Goal: Register for event/course

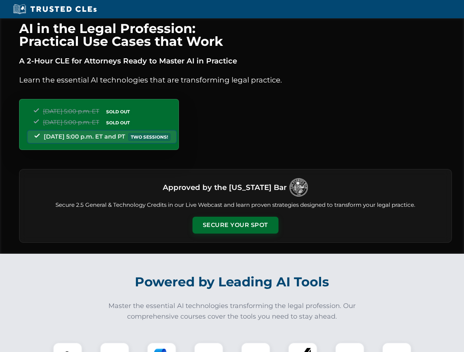
click at [235, 225] on button "Secure Your Spot" at bounding box center [235, 225] width 86 height 17
click at [68, 348] on img at bounding box center [67, 357] width 21 height 21
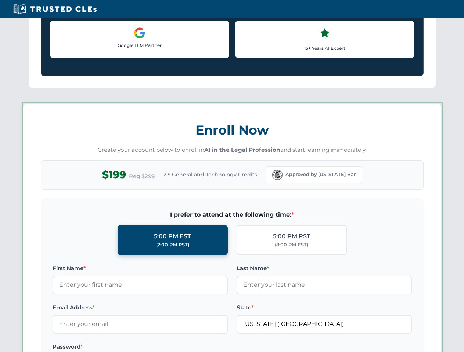
click at [161, 348] on label "Password *" at bounding box center [139, 347] width 175 height 9
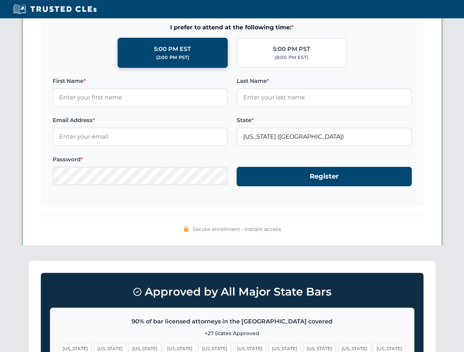
click at [338, 348] on span "[US_STATE]" at bounding box center [354, 349] width 32 height 11
